Goal: Task Accomplishment & Management: Manage account settings

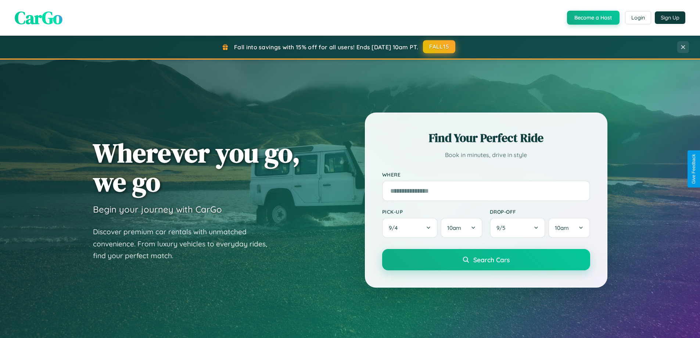
click at [439, 47] on button "FALL15" at bounding box center [439, 46] width 32 height 13
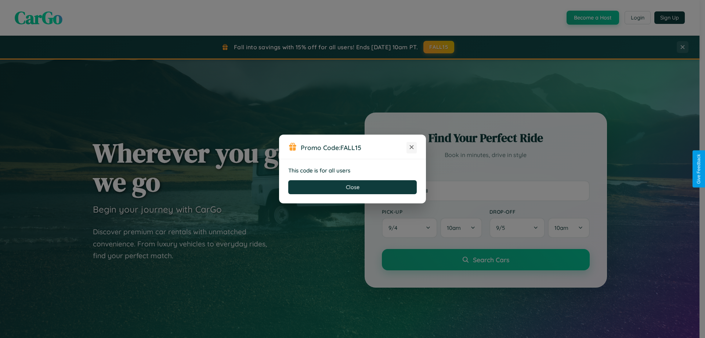
click at [412, 147] on icon at bounding box center [411, 146] width 7 height 7
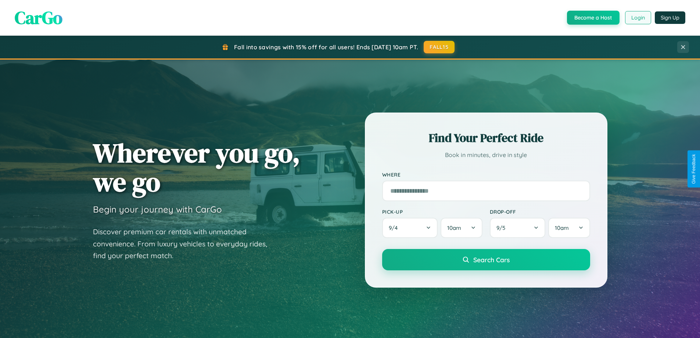
click at [637, 18] on button "Login" at bounding box center [638, 17] width 26 height 13
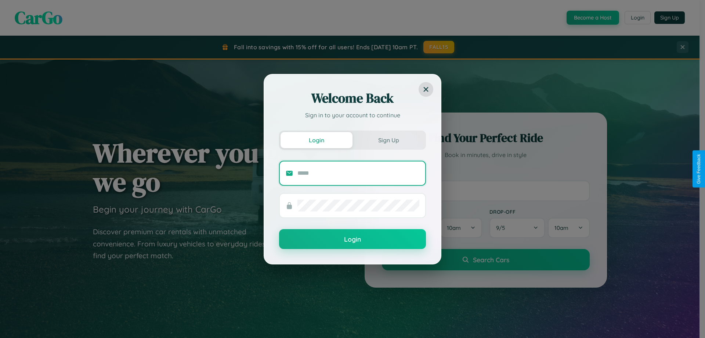
click at [359, 173] on input "text" at bounding box center [359, 173] width 122 height 12
type input "**********"
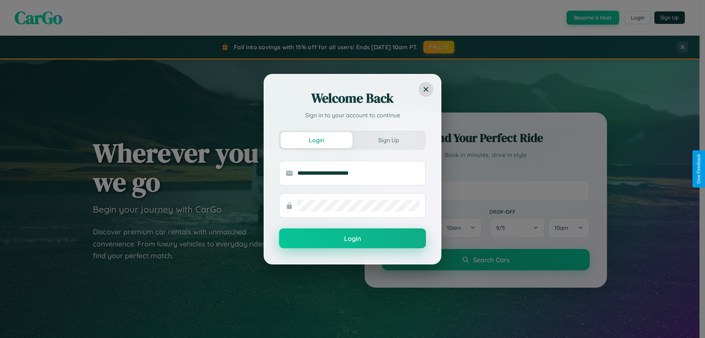
click at [353, 238] on button "Login" at bounding box center [352, 238] width 147 height 20
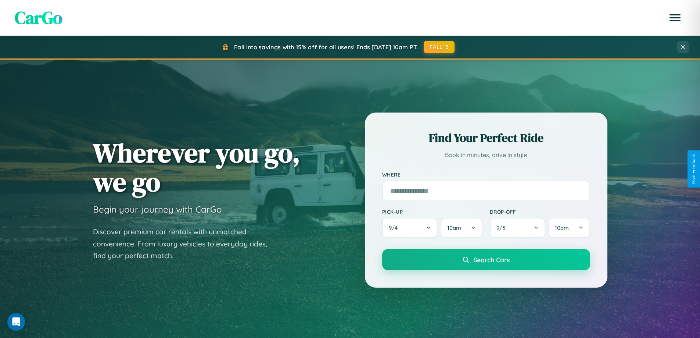
scroll to position [1414, 0]
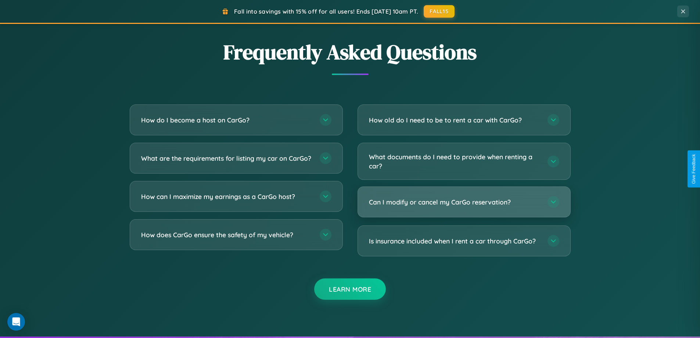
click at [464, 202] on h3 "Can I modify or cancel my CarGo reservation?" at bounding box center [454, 201] width 171 height 9
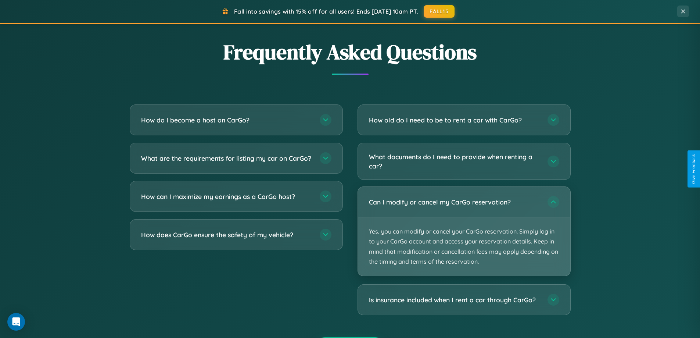
click at [464, 231] on p "Yes, you can modify or cancel your CarGo reservation. Simply log in to your Car…" at bounding box center [464, 246] width 212 height 58
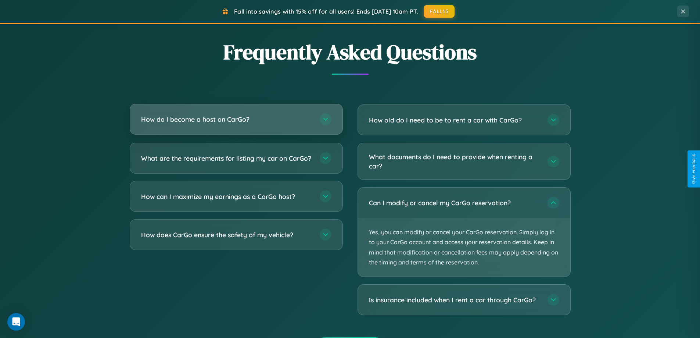
click at [236, 120] on h3 "How do I become a host on CarGo?" at bounding box center [226, 119] width 171 height 9
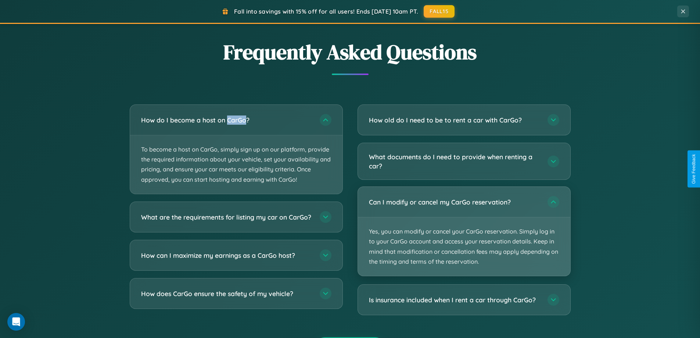
click at [464, 231] on p "Yes, you can modify or cancel your CarGo reservation. Simply log in to your Car…" at bounding box center [464, 246] width 212 height 58
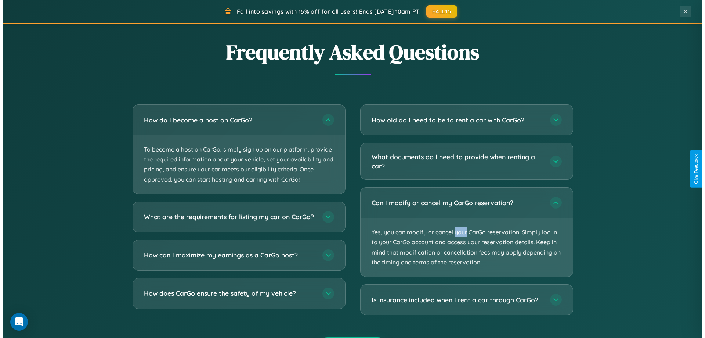
scroll to position [0, 0]
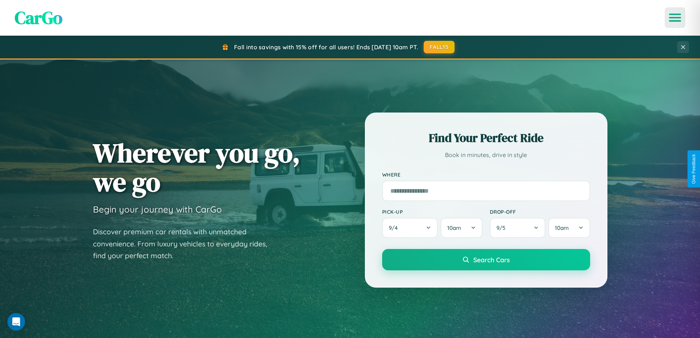
click at [675, 18] on icon "Open menu" at bounding box center [675, 17] width 11 height 7
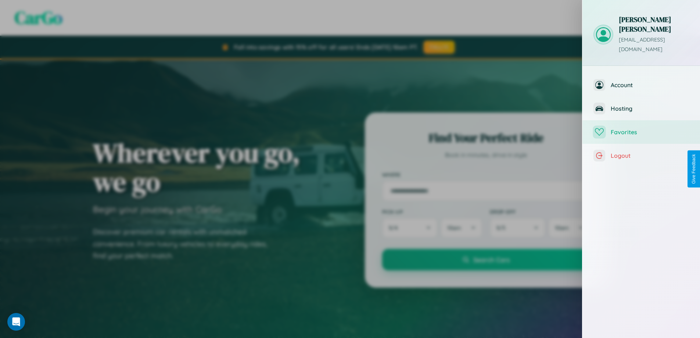
click at [641, 128] on span "Favorites" at bounding box center [650, 131] width 78 height 7
